Goal: Information Seeking & Learning: Find specific fact

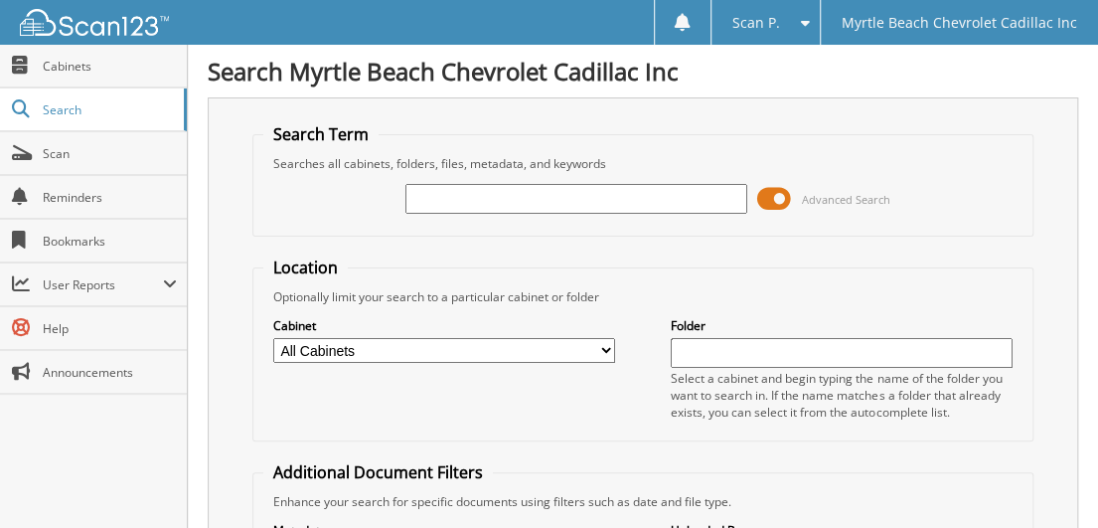
click at [440, 205] on input "text" at bounding box center [576, 199] width 342 height 30
type input "768442"
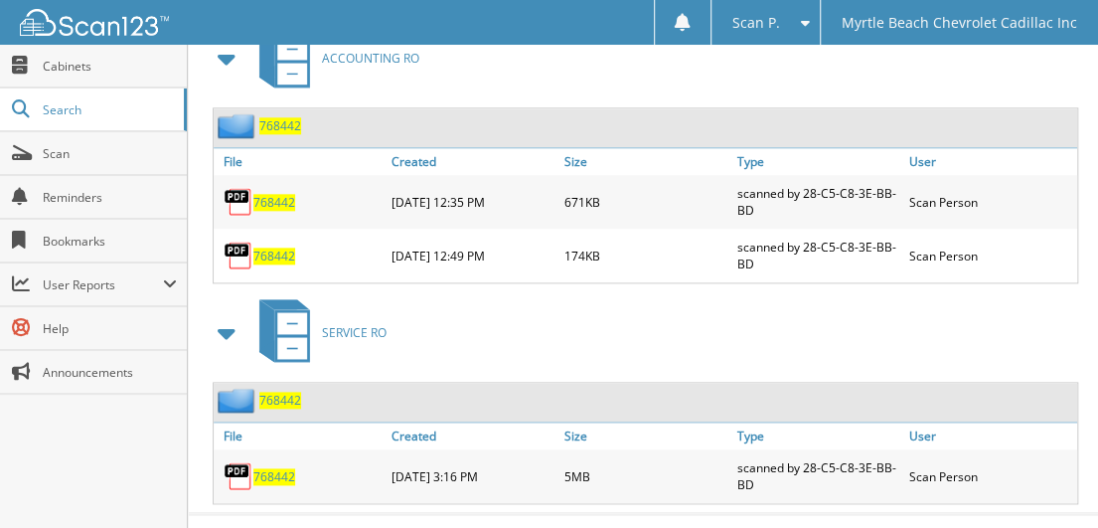
scroll to position [939, 0]
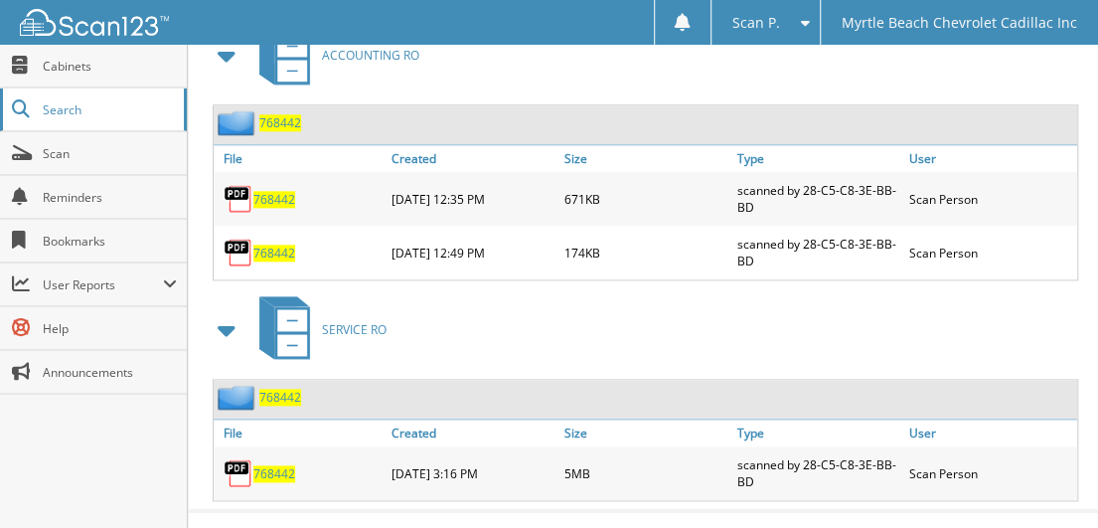
click at [105, 101] on span "Search" at bounding box center [108, 109] width 131 height 17
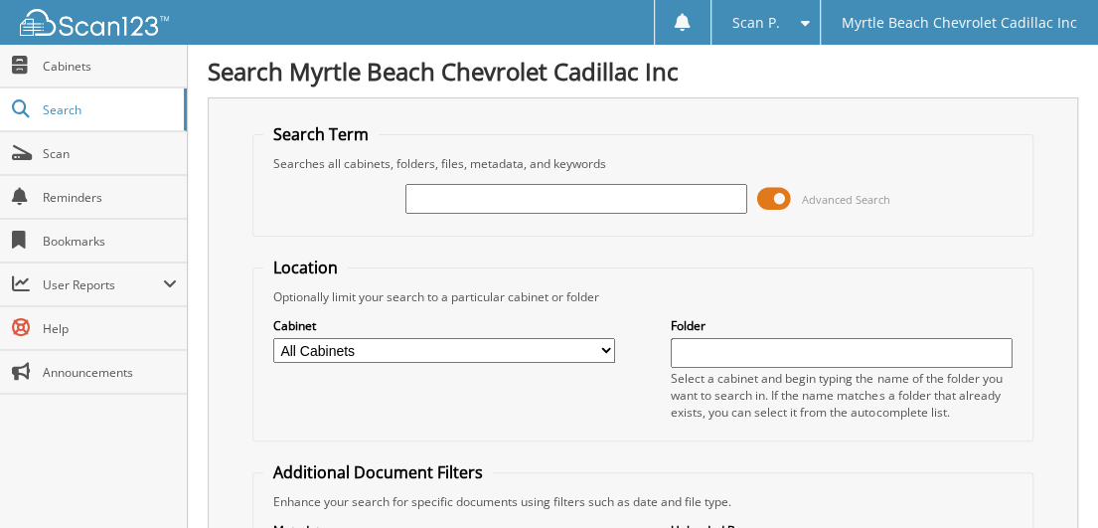
click at [491, 205] on input "text" at bounding box center [576, 199] width 342 height 30
type input "772525"
click at [477, 198] on input "772525" at bounding box center [576, 199] width 342 height 30
type input "7"
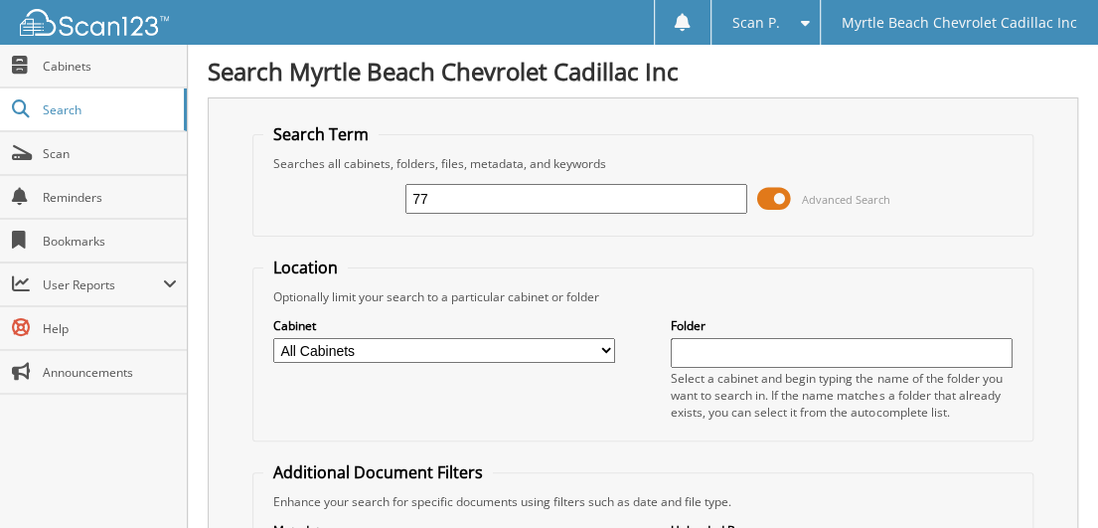
type input "7"
type input "772025"
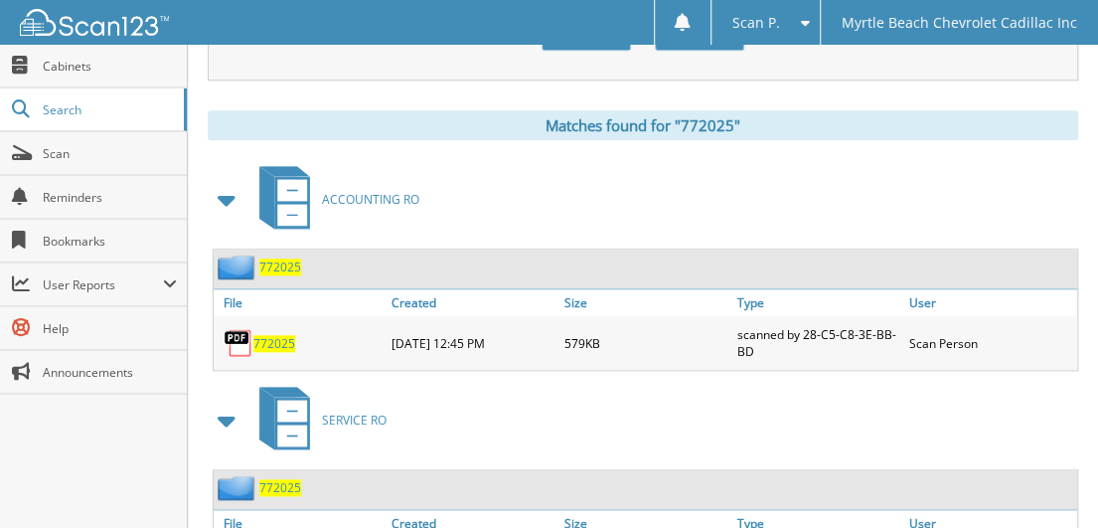
scroll to position [887, 0]
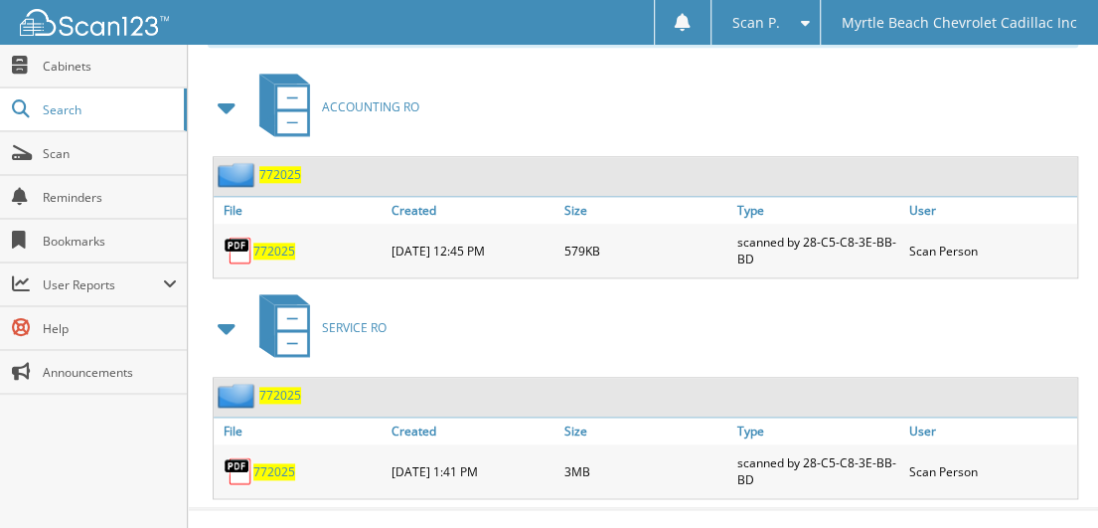
click at [288, 463] on span "772025" at bounding box center [274, 471] width 42 height 17
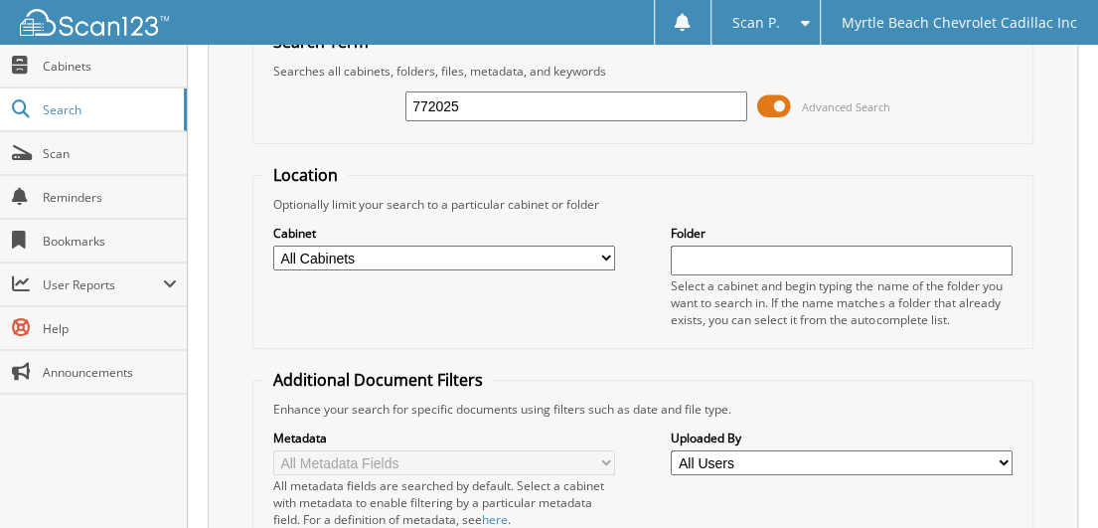
scroll to position [0, 0]
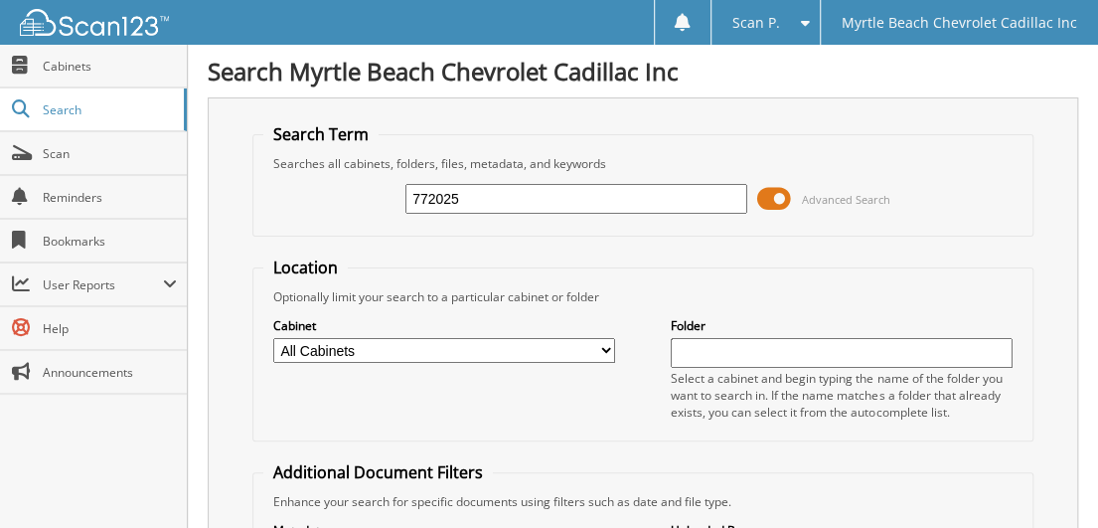
click at [471, 195] on input "772025" at bounding box center [576, 199] width 342 height 30
type input "7"
type input "772160"
drag, startPoint x: 476, startPoint y: 192, endPoint x: 382, endPoint y: 185, distance: 94.7
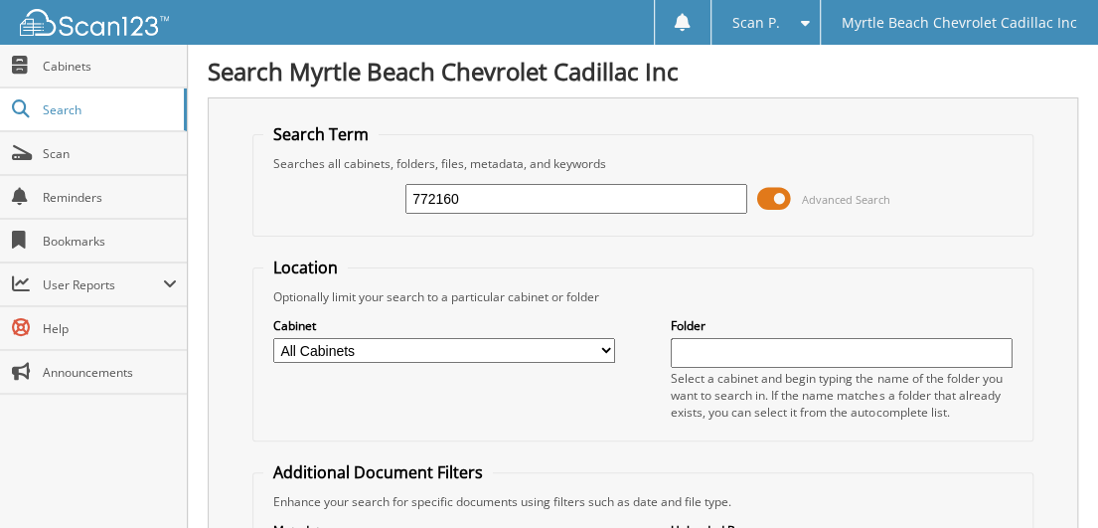
click at [382, 185] on div "772160 Advanced Search" at bounding box center [642, 199] width 759 height 54
type input "771957"
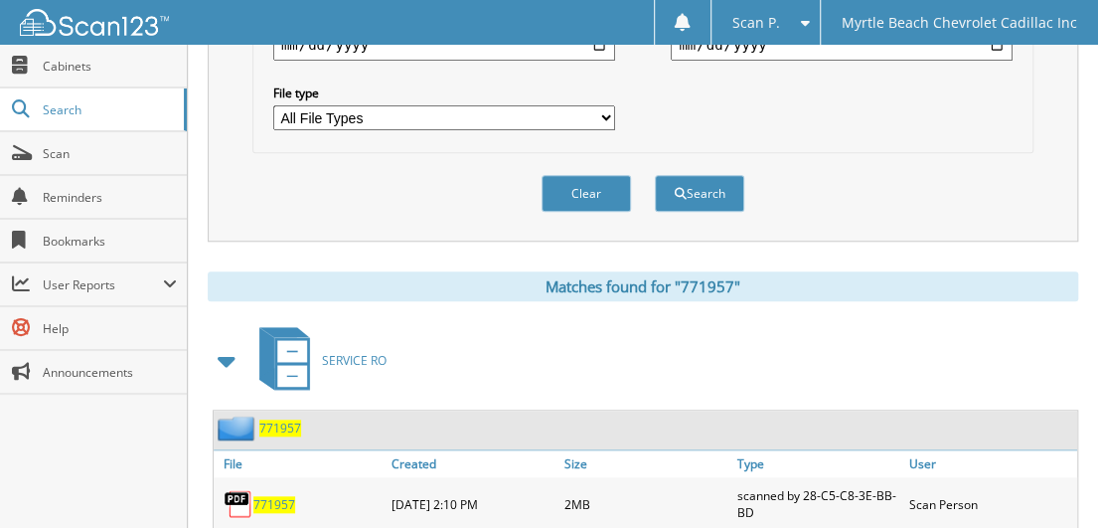
scroll to position [672, 0]
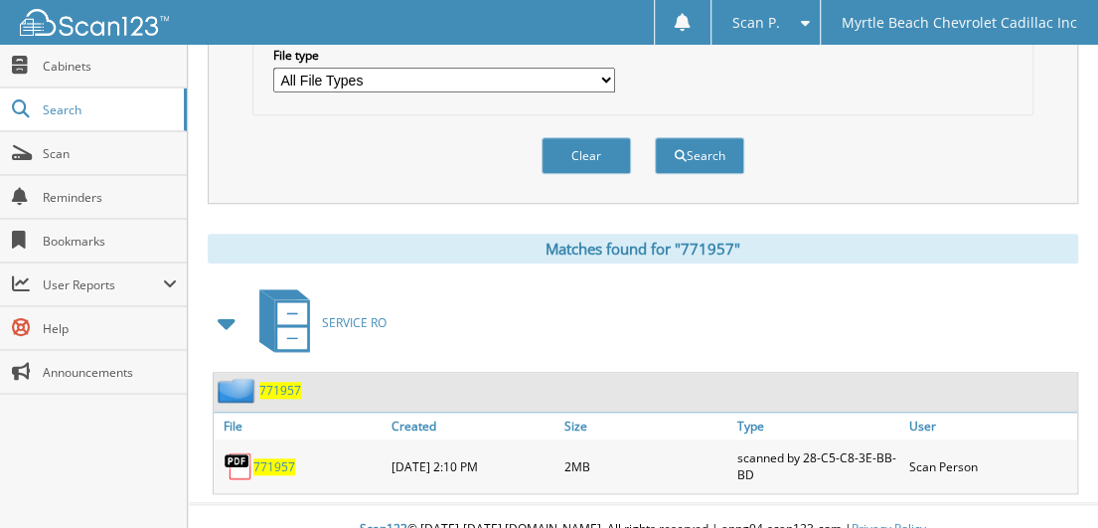
click at [272, 458] on span "771957" at bounding box center [274, 466] width 42 height 17
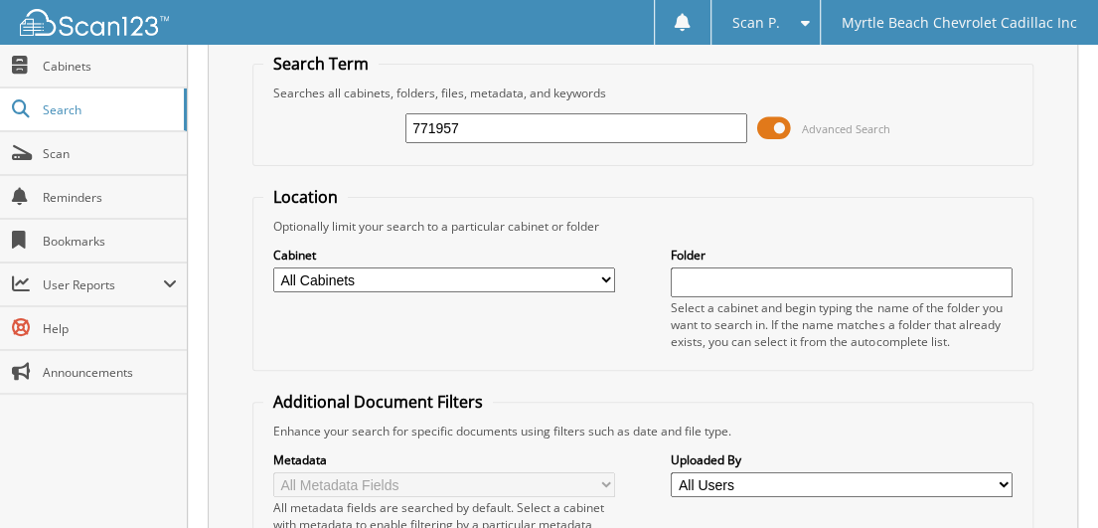
scroll to position [0, 0]
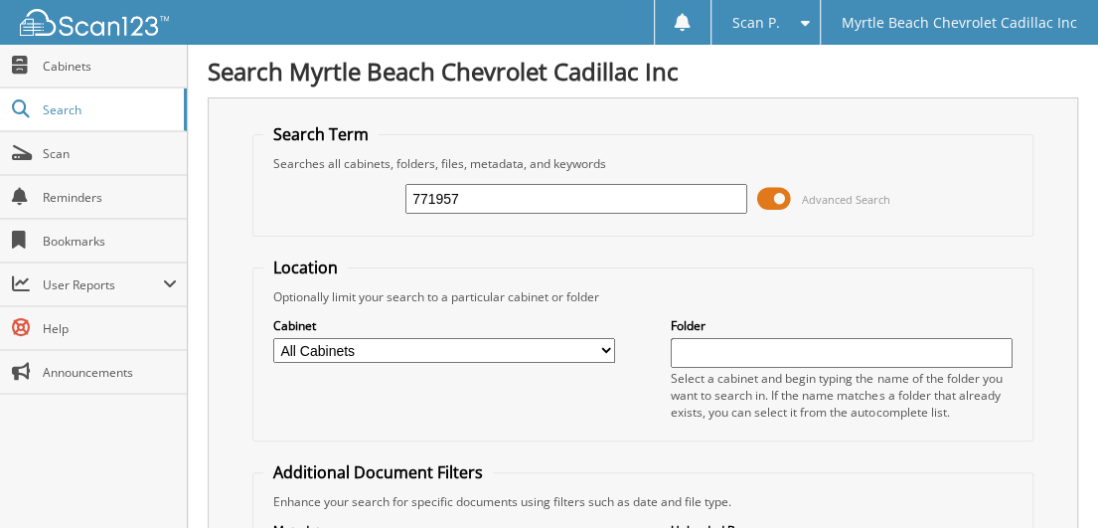
drag, startPoint x: 491, startPoint y: 202, endPoint x: 241, endPoint y: 192, distance: 249.6
click at [241, 192] on div "Search Term Searches all cabinets, folders, files, metadata, and keywords 77195…" at bounding box center [643, 486] width 871 height 778
type input "772298"
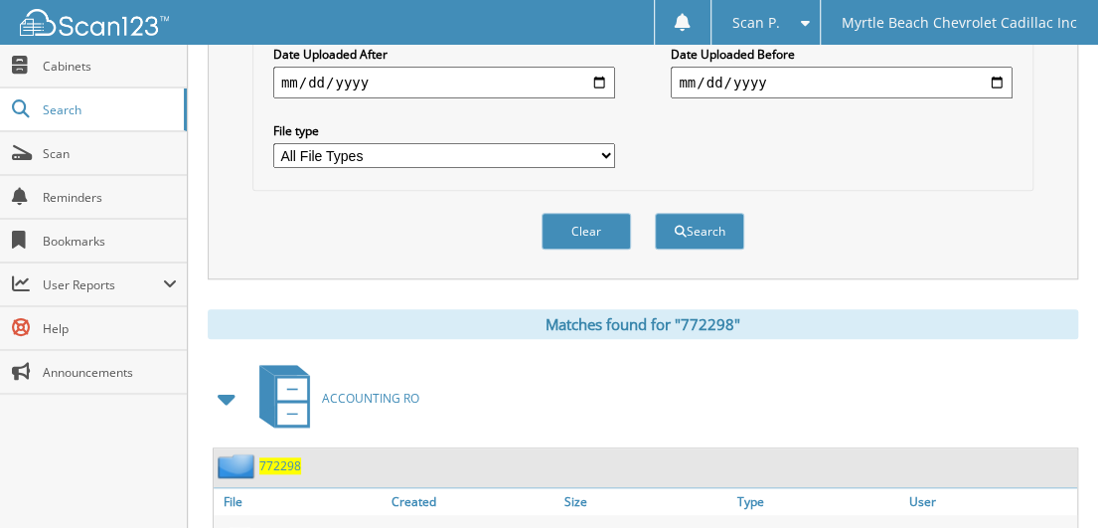
scroll to position [672, 0]
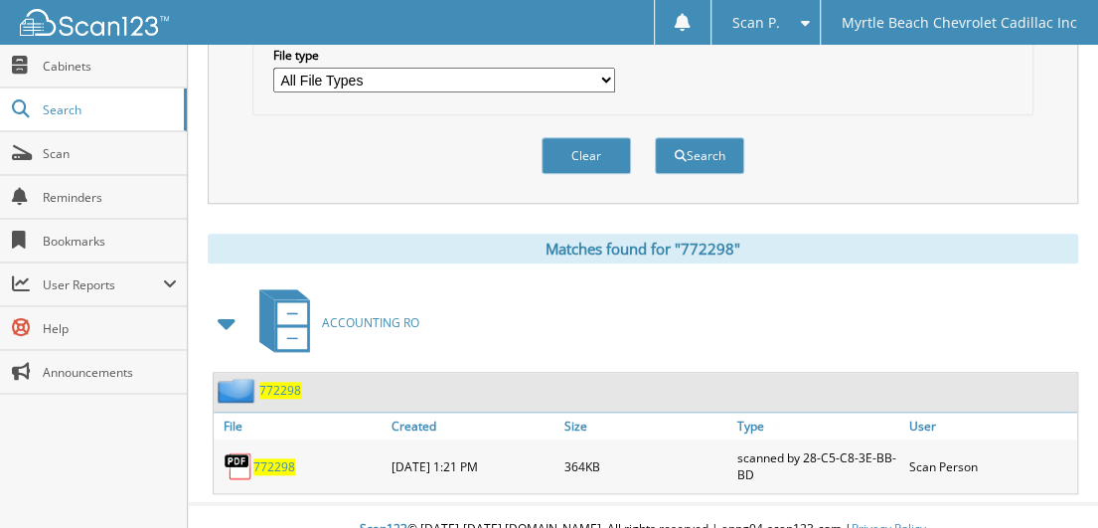
click at [274, 458] on span "772298" at bounding box center [274, 466] width 42 height 17
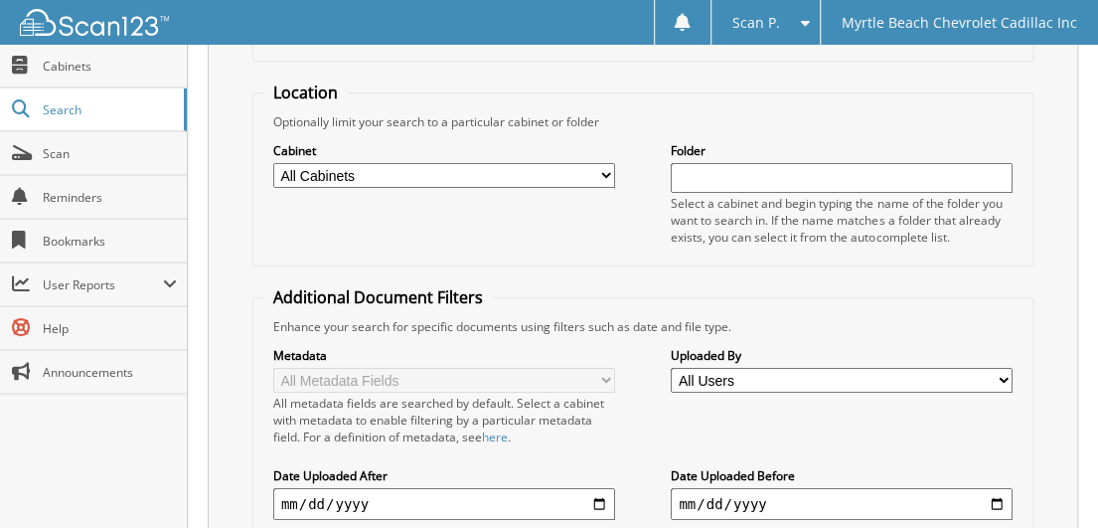
scroll to position [0, 0]
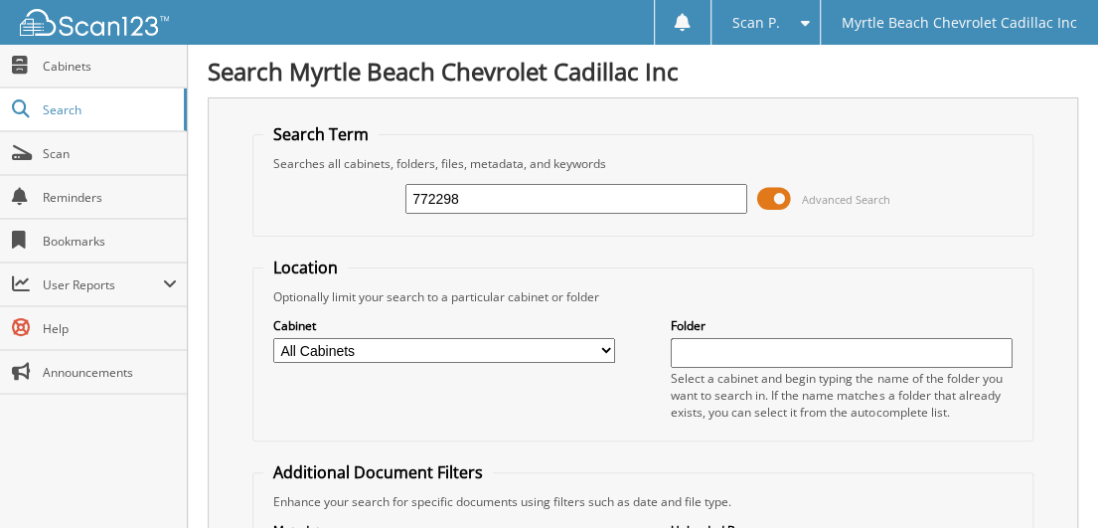
drag, startPoint x: 472, startPoint y: 193, endPoint x: 324, endPoint y: 209, distance: 148.9
click at [325, 209] on div "772298 Advanced Search" at bounding box center [642, 199] width 759 height 54
type input "772310"
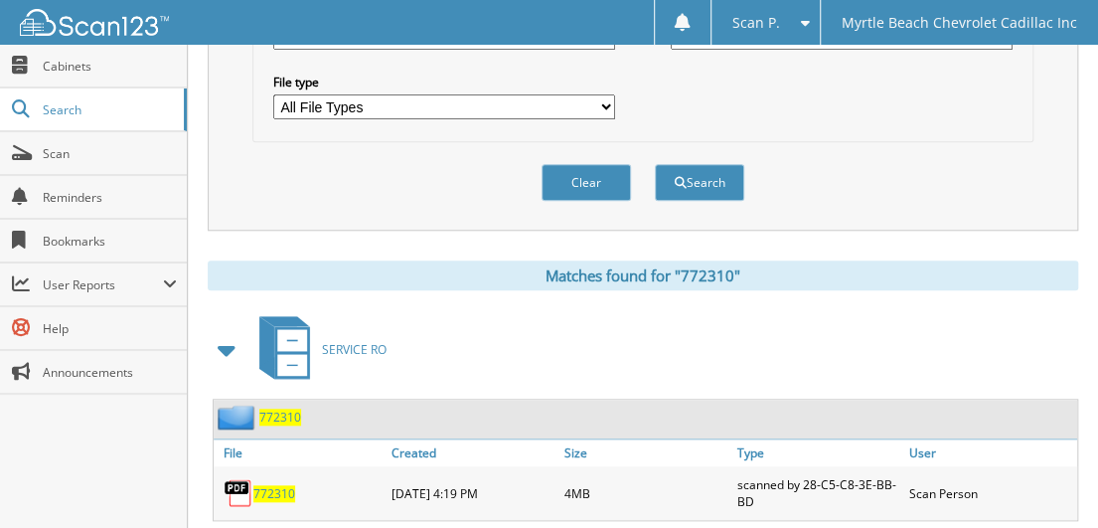
scroll to position [672, 0]
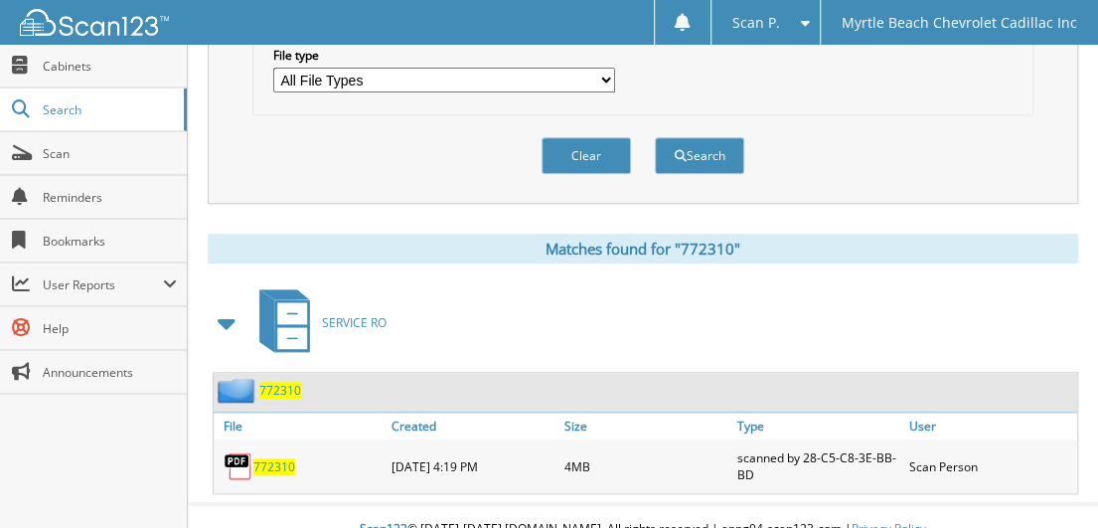
click at [282, 458] on span "772310" at bounding box center [274, 466] width 42 height 17
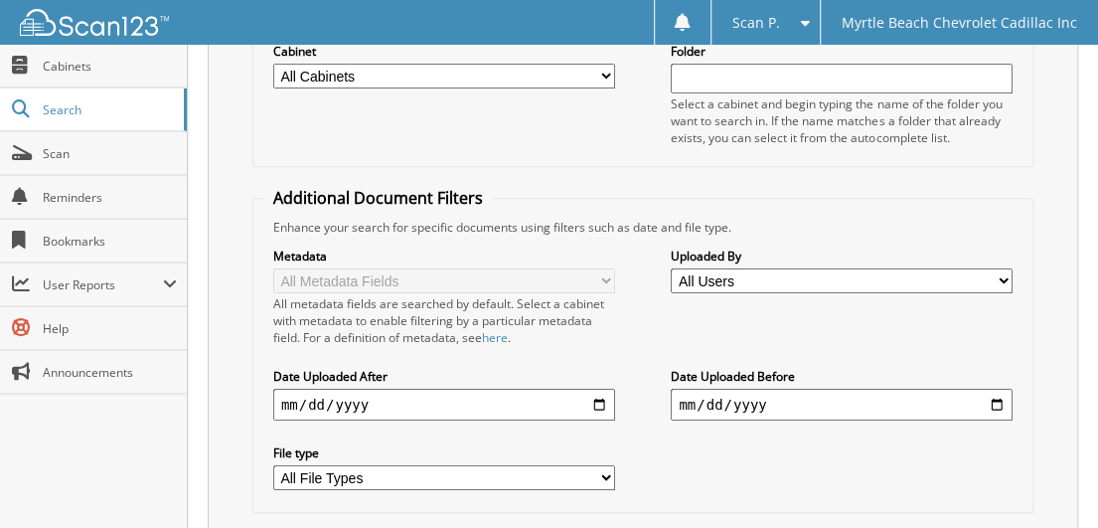
scroll to position [0, 0]
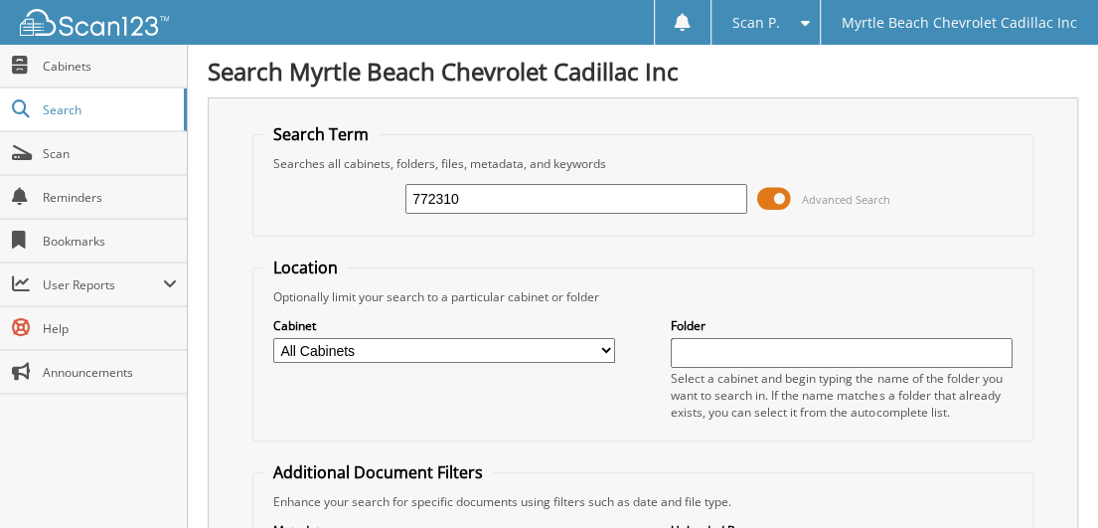
drag, startPoint x: 473, startPoint y: 203, endPoint x: 237, endPoint y: 207, distance: 236.6
click at [237, 207] on div "Search Term Searches all cabinets, folders, files, metadata, and keywords 77231…" at bounding box center [643, 486] width 871 height 778
type input "772417"
type input "771422"
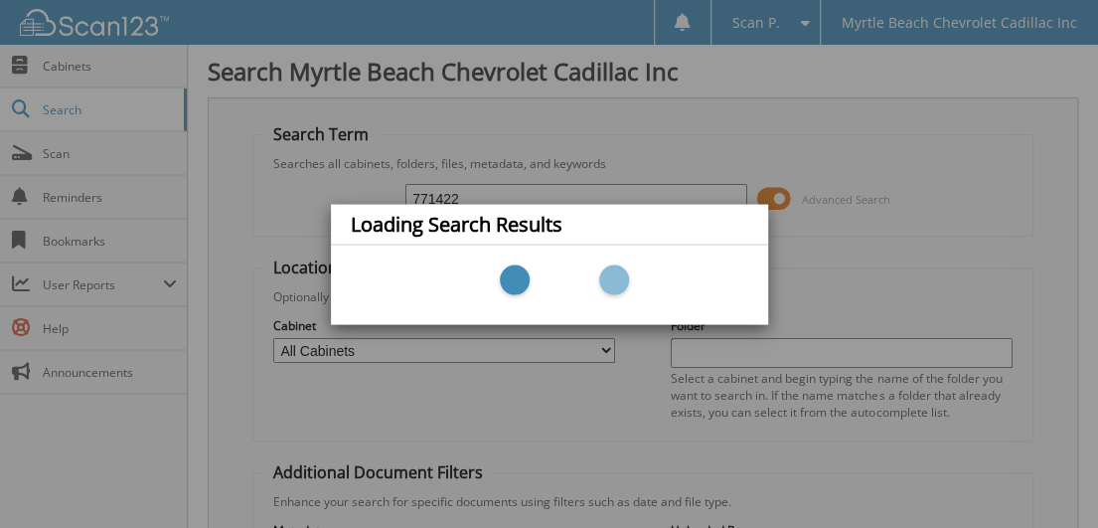
scroll to position [68, 0]
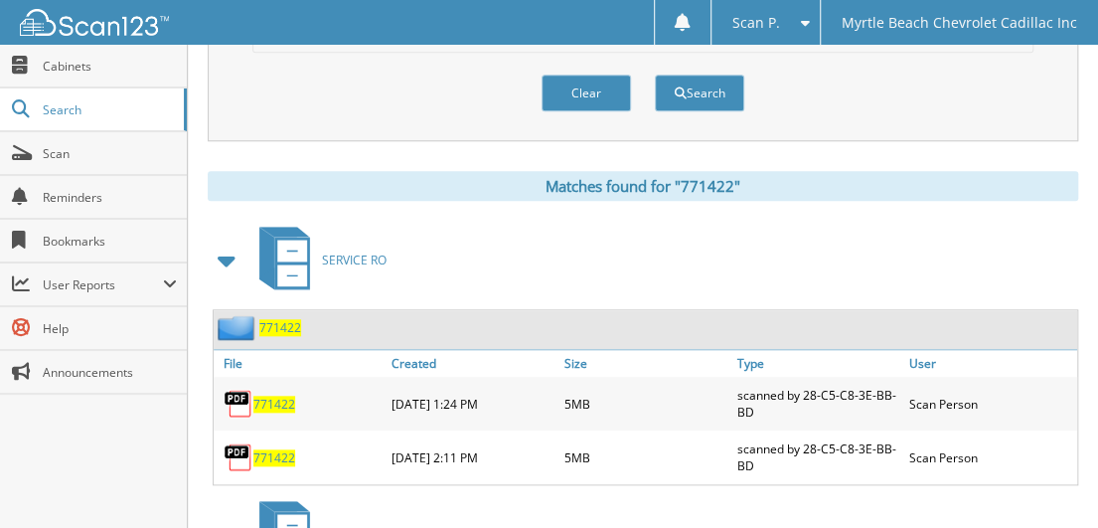
scroll to position [894, 0]
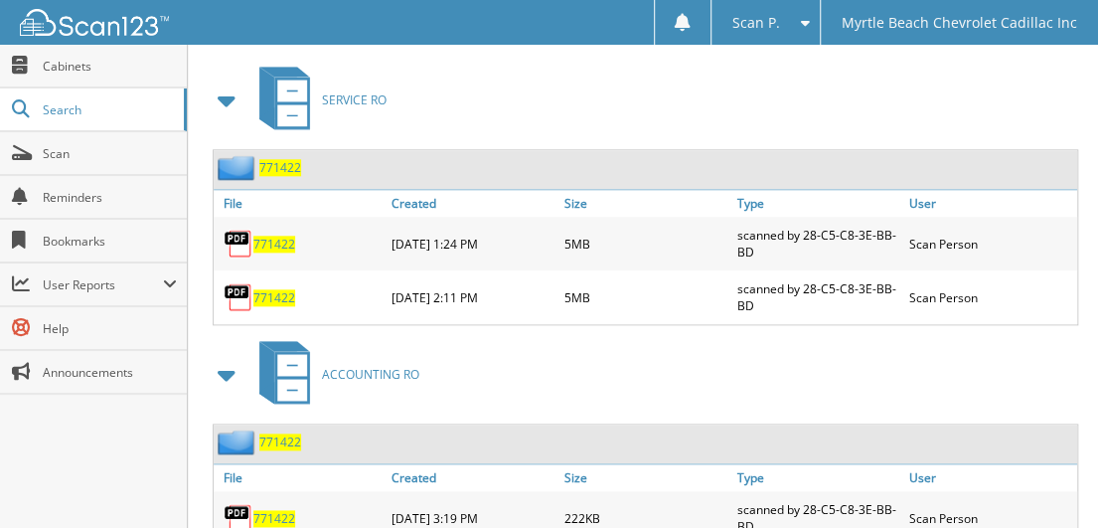
click at [275, 289] on span "771422" at bounding box center [274, 297] width 42 height 17
click at [274, 236] on span "771422" at bounding box center [274, 244] width 42 height 17
